Goal: Find specific page/section: Find specific page/section

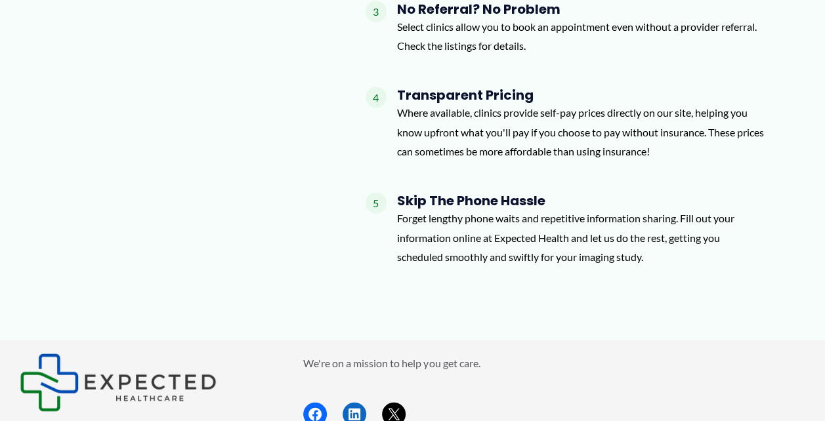
scroll to position [1573, 0]
